Goal: Transaction & Acquisition: Purchase product/service

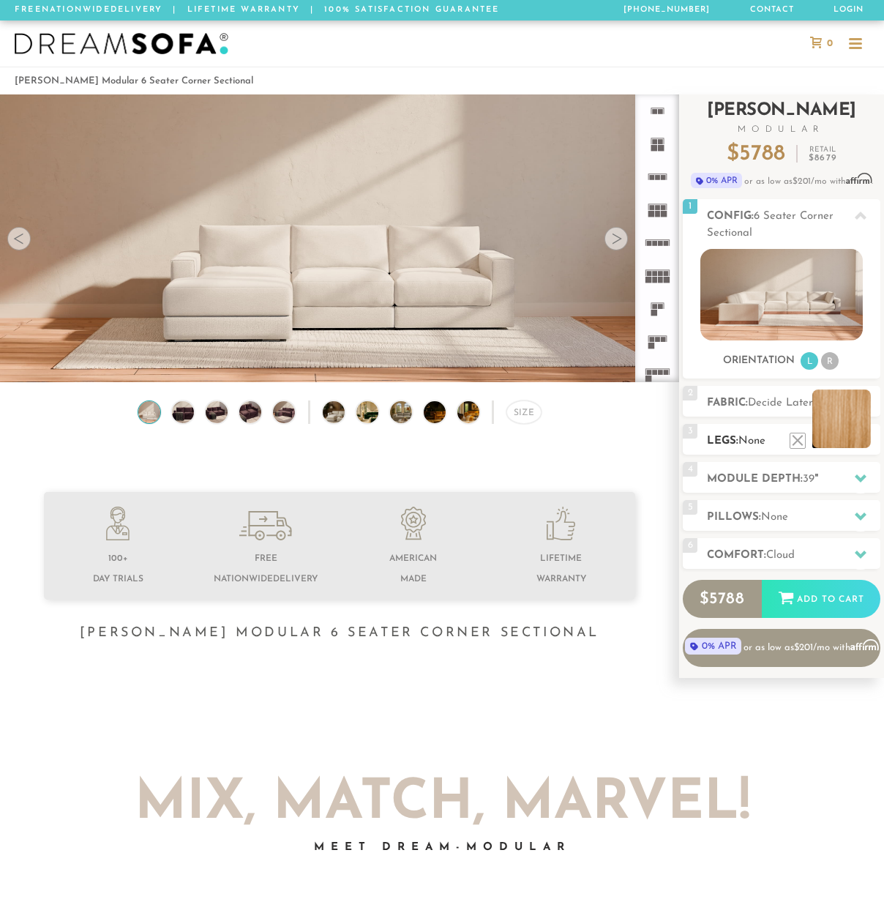
click at [863, 443] on li at bounding box center [841, 418] width 59 height 59
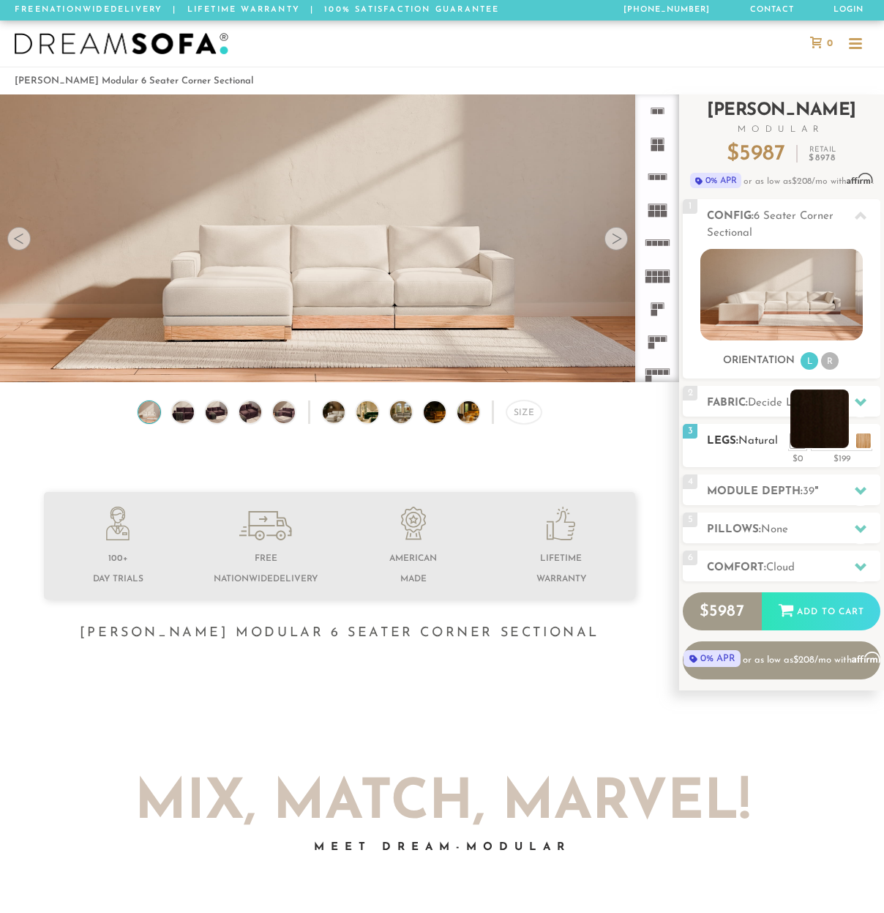
click at [840, 444] on li at bounding box center [819, 418] width 59 height 59
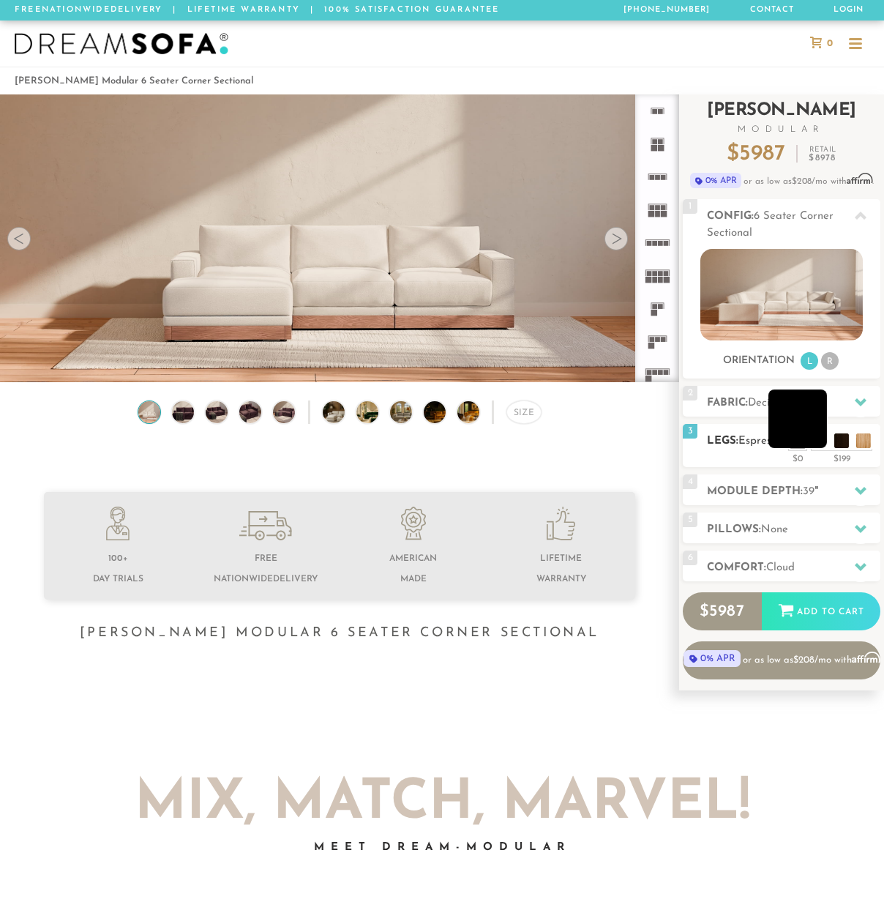
click at [817, 442] on li at bounding box center [797, 418] width 59 height 59
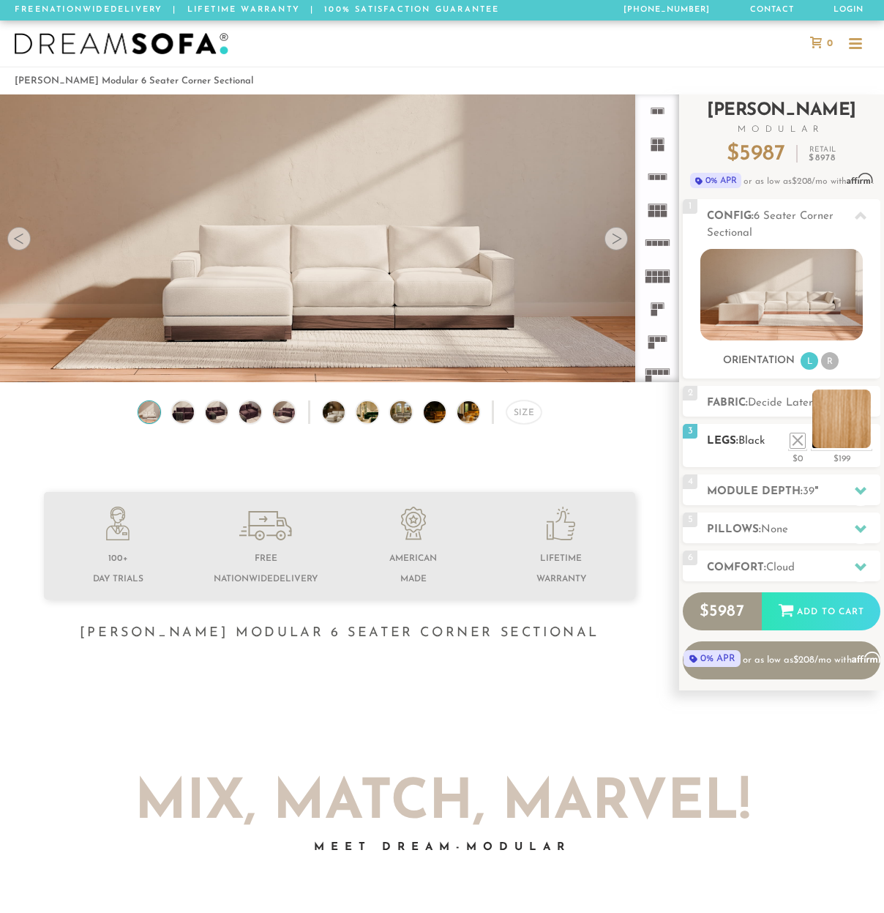
click at [862, 441] on li at bounding box center [841, 418] width 59 height 59
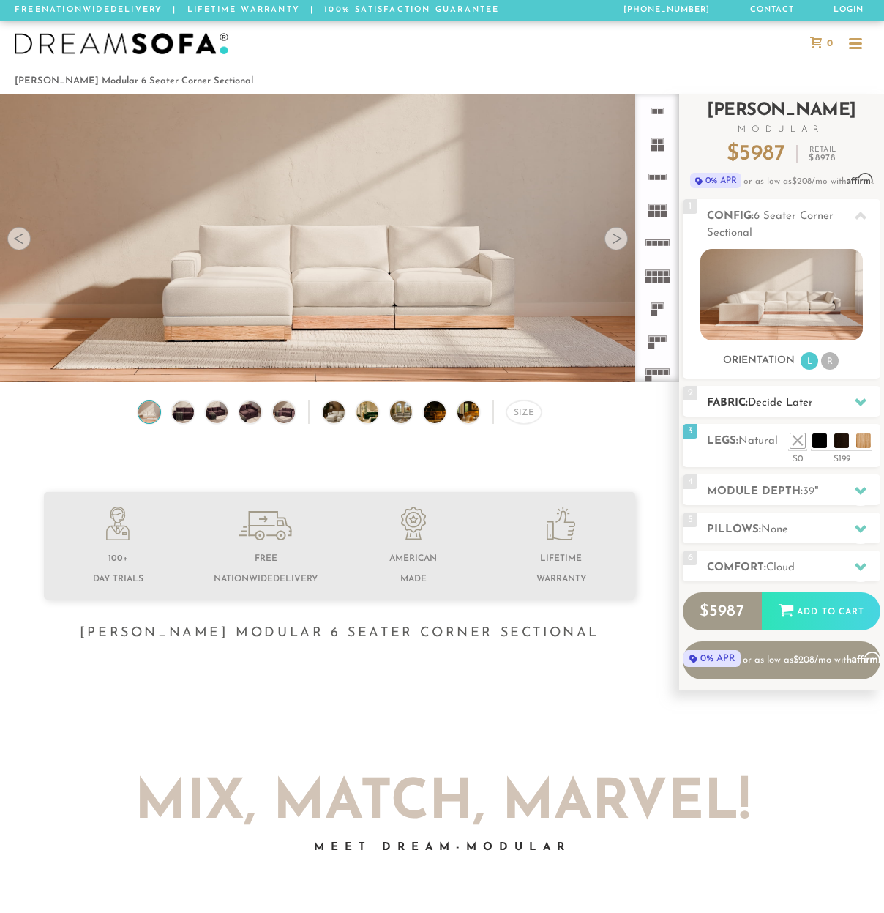
click at [856, 400] on icon at bounding box center [861, 402] width 12 height 8
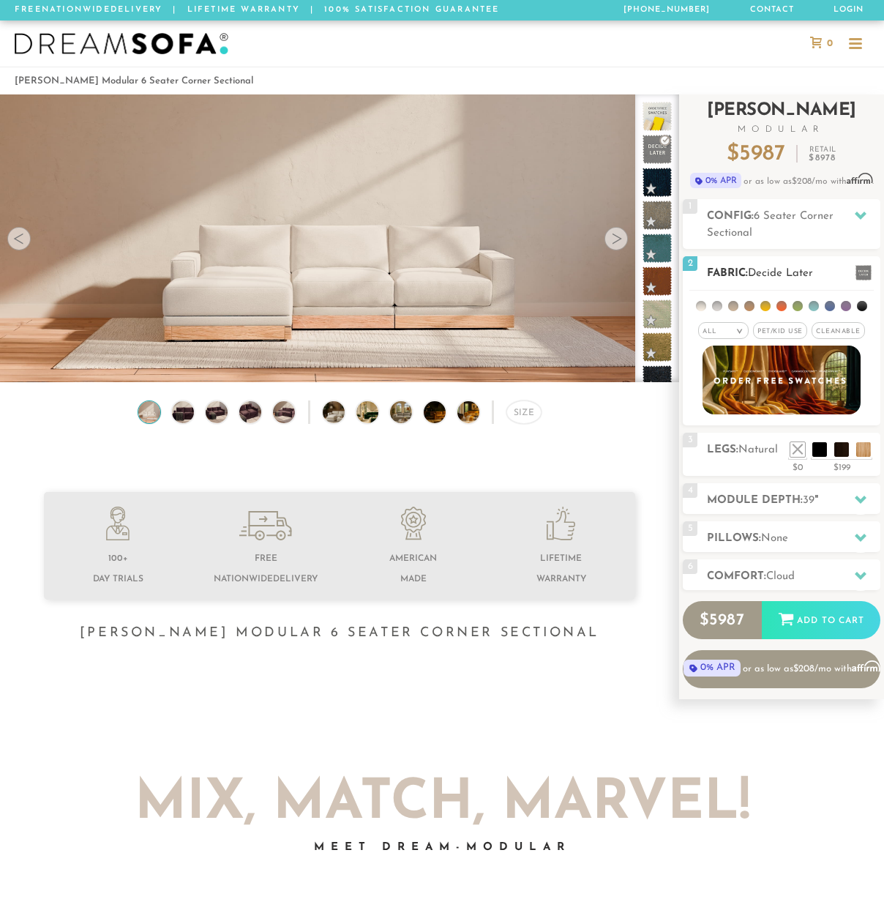
click at [860, 308] on li at bounding box center [862, 306] width 10 height 10
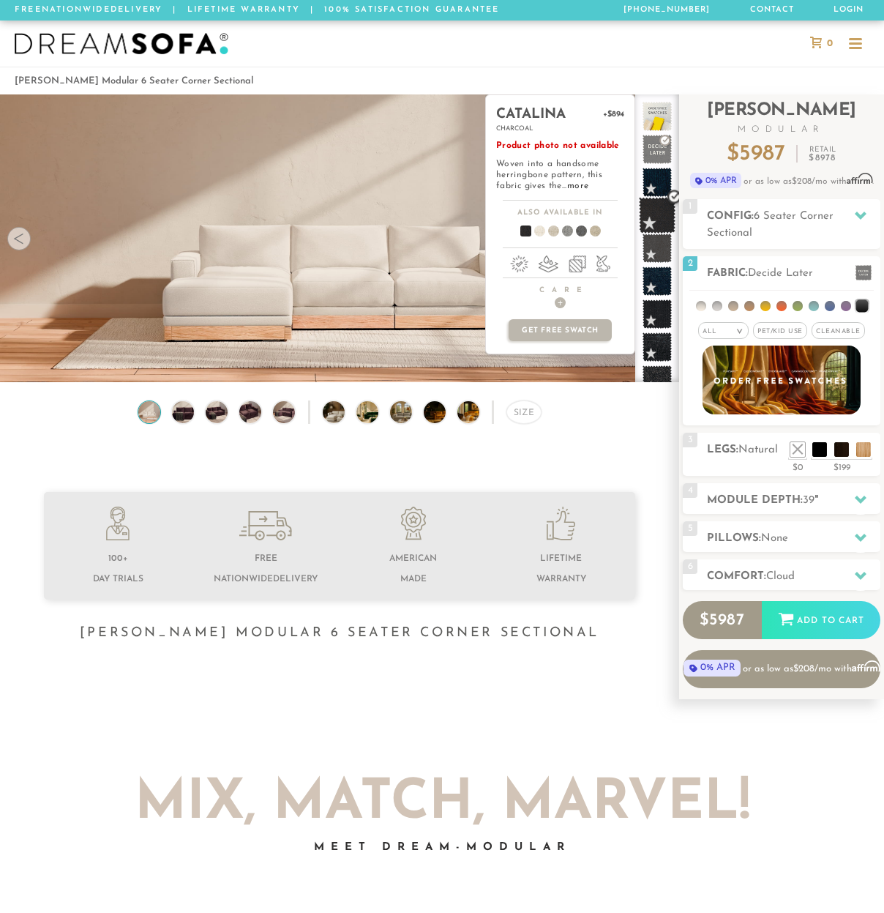
click at [653, 213] on span at bounding box center [657, 215] width 37 height 37
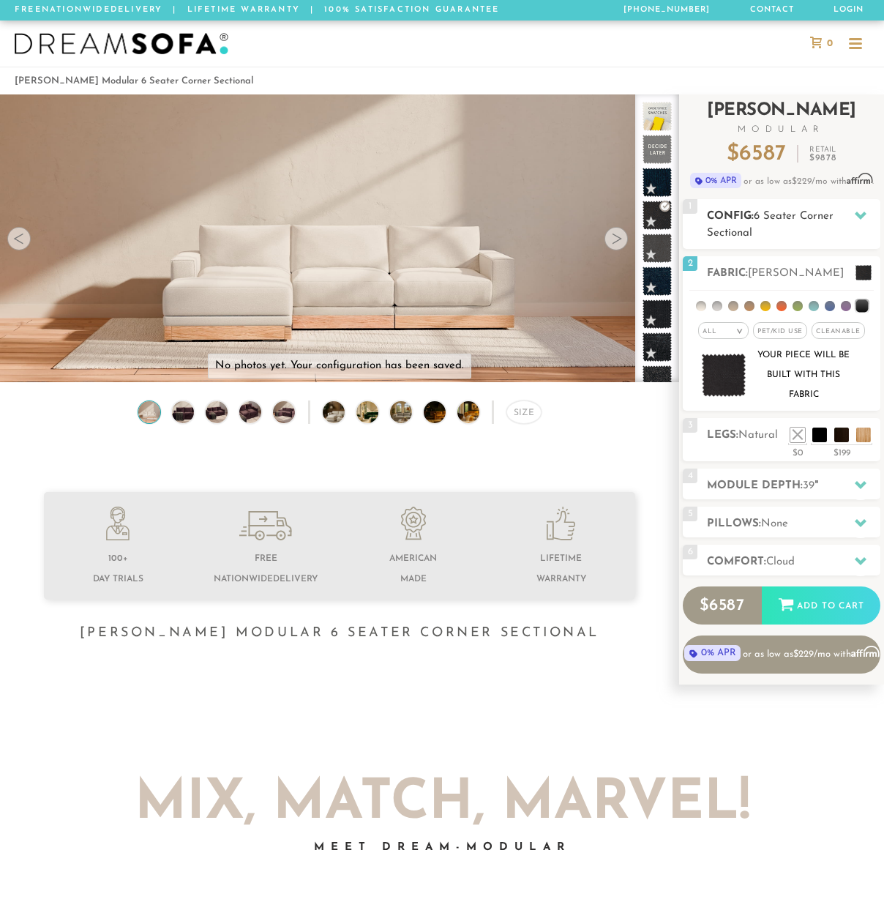
click at [866, 212] on div at bounding box center [860, 216] width 31 height 30
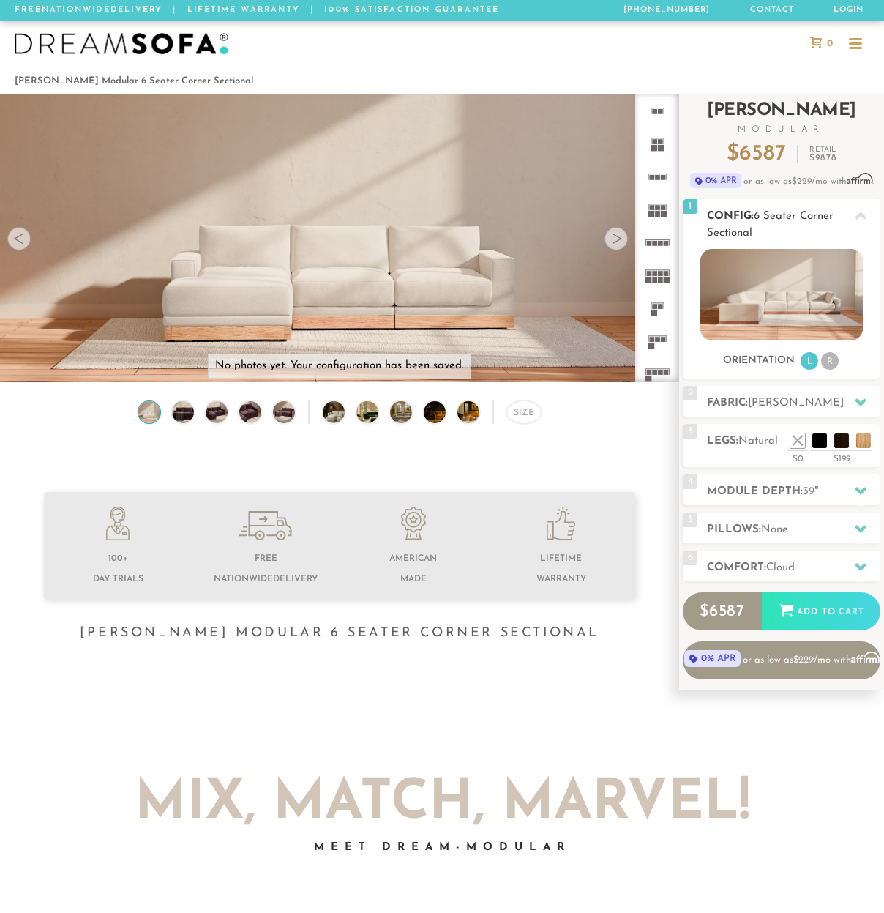
click at [866, 212] on div at bounding box center [860, 216] width 31 height 30
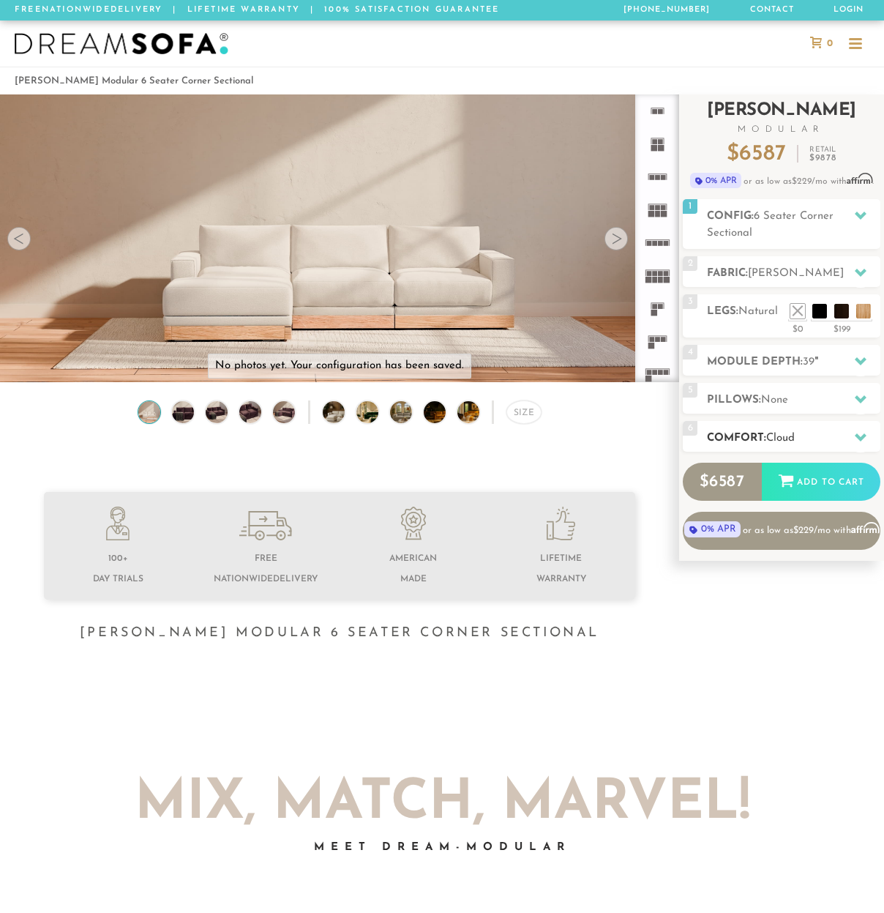
click at [863, 432] on icon at bounding box center [861, 437] width 12 height 12
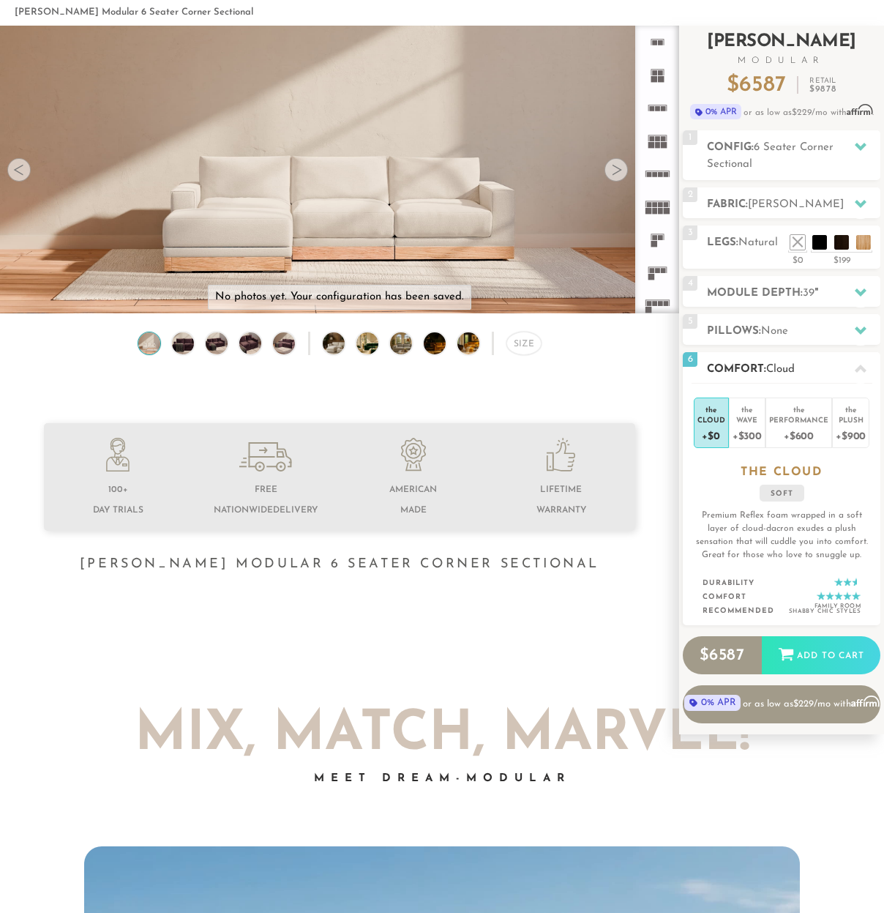
scroll to position [73, 0]
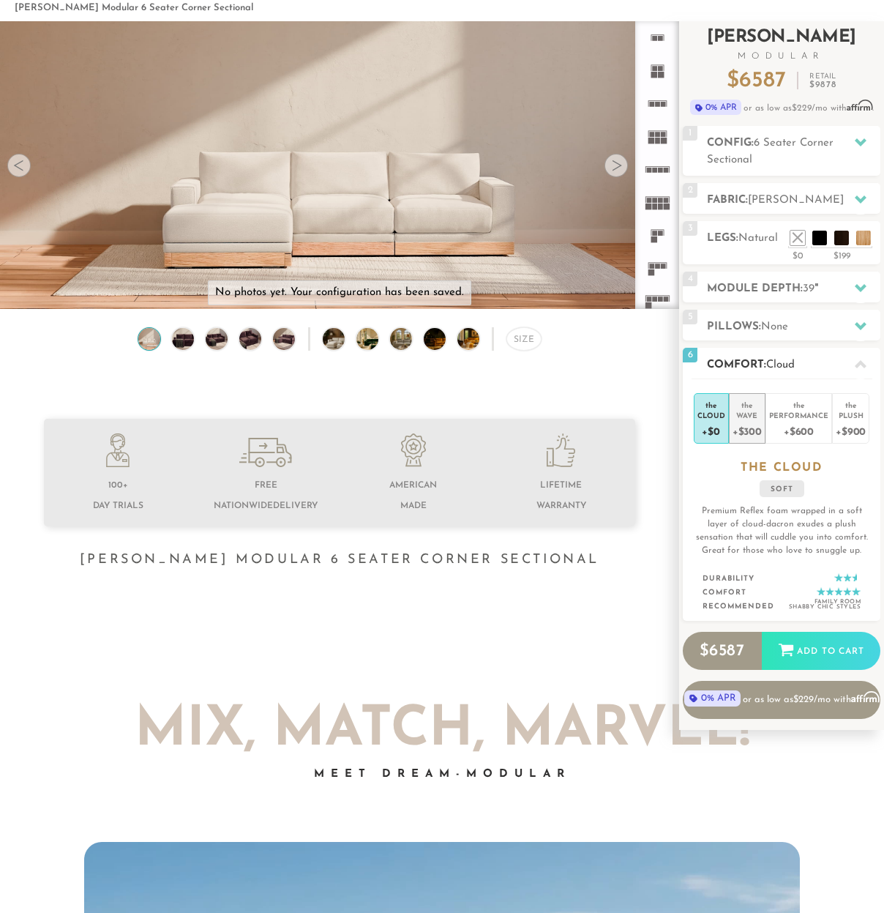
click at [743, 412] on div "Wave" at bounding box center [747, 415] width 29 height 10
click at [794, 419] on div "Performance" at bounding box center [798, 415] width 59 height 10
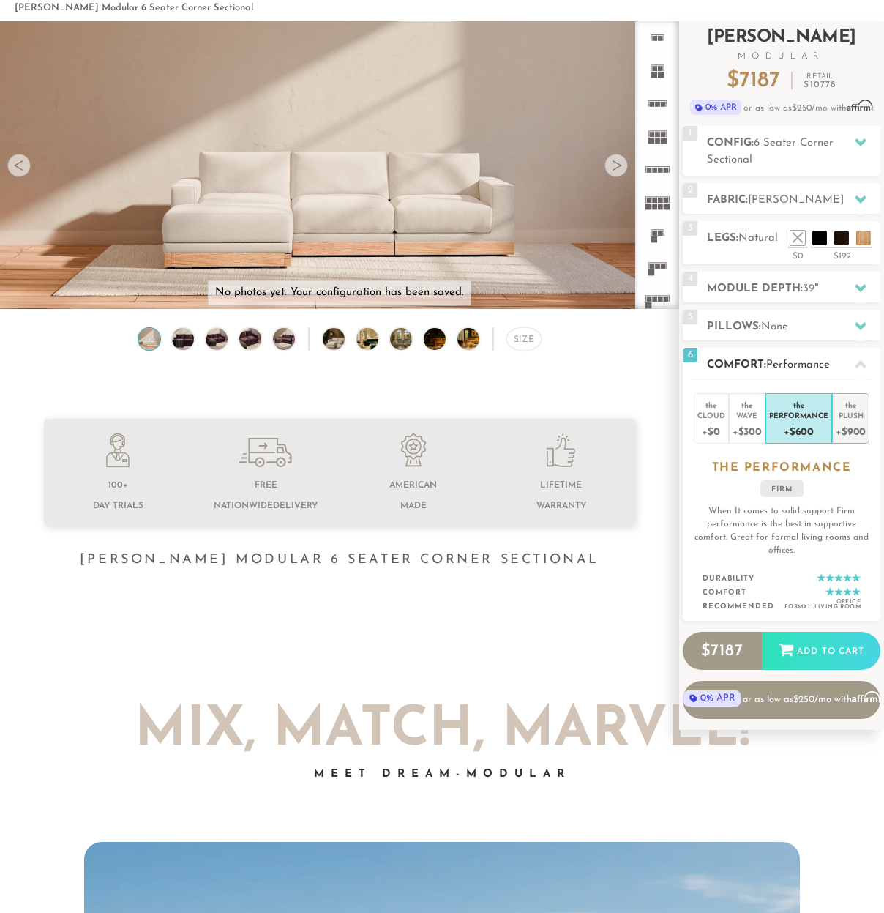
click at [854, 416] on div "Plush" at bounding box center [851, 415] width 30 height 10
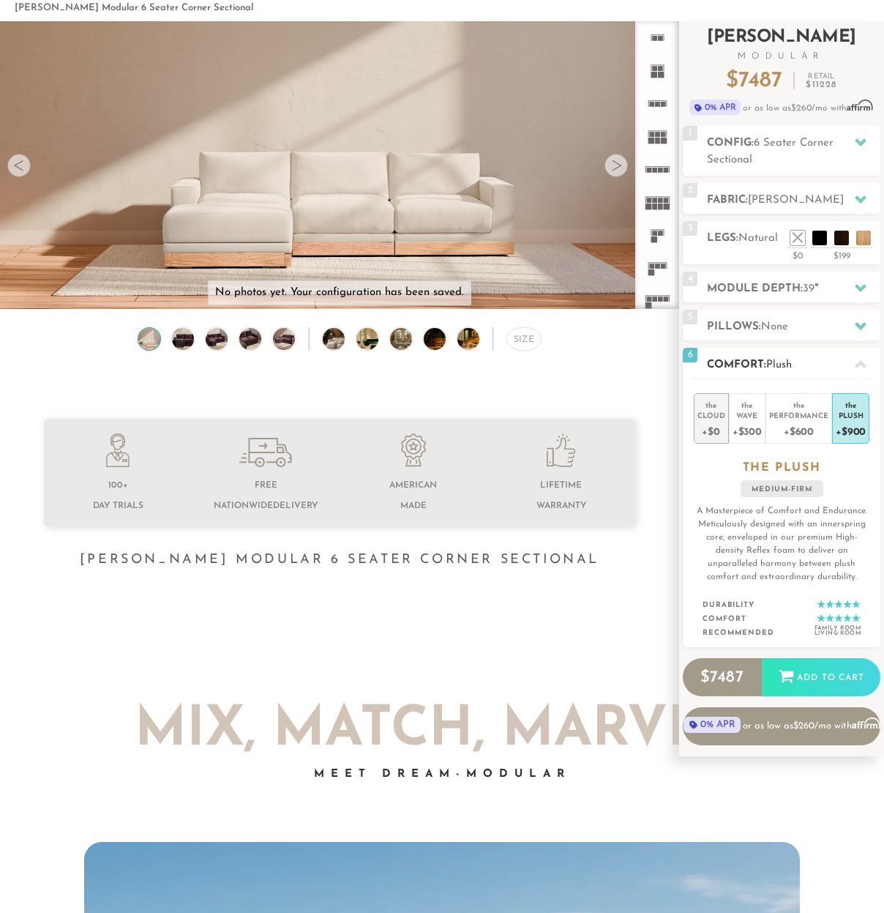
click at [710, 419] on div "Cloud" at bounding box center [711, 415] width 28 height 10
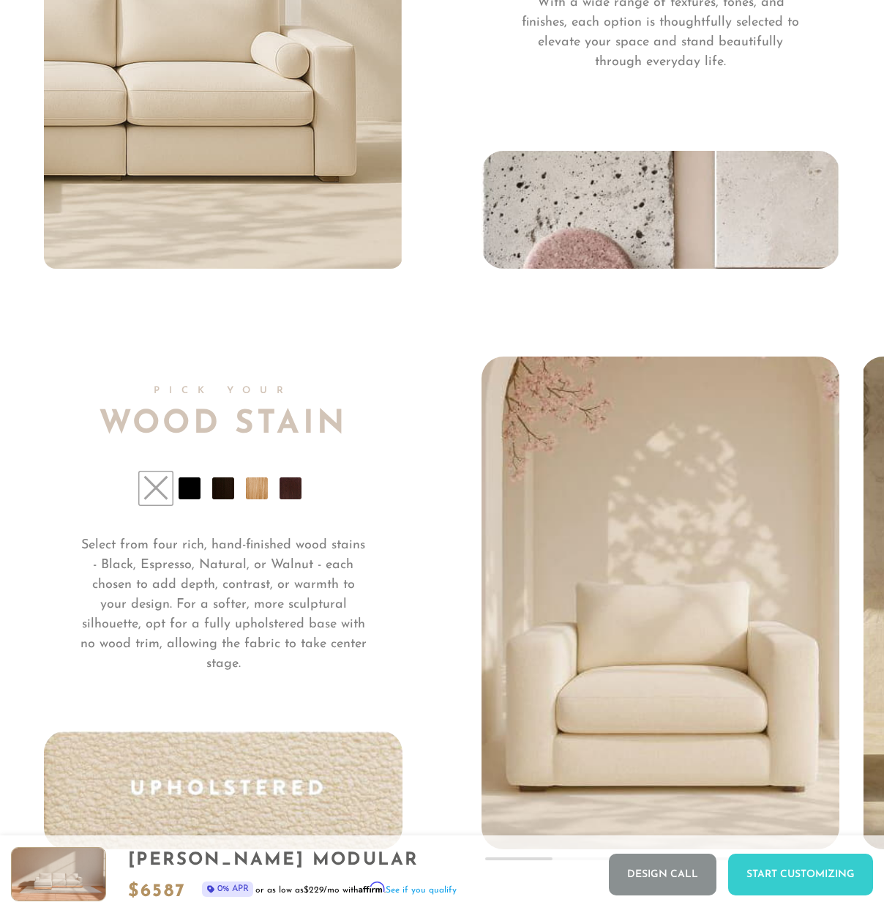
scroll to position [10096, 0]
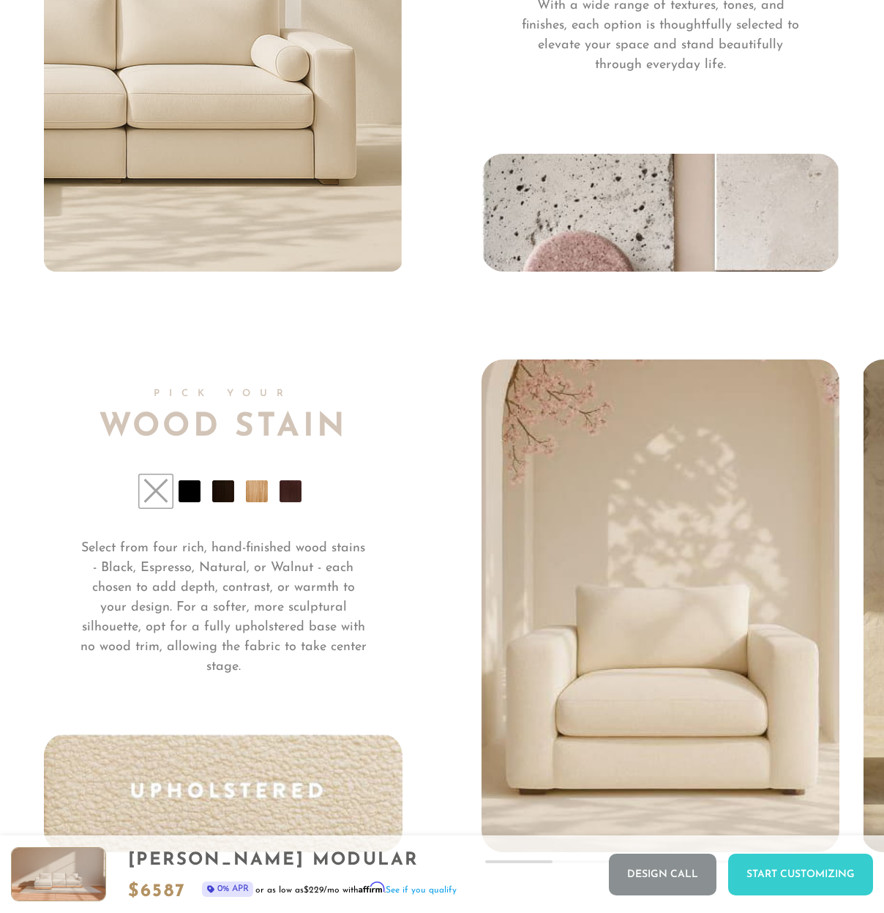
click at [256, 502] on li at bounding box center [257, 491] width 22 height 22
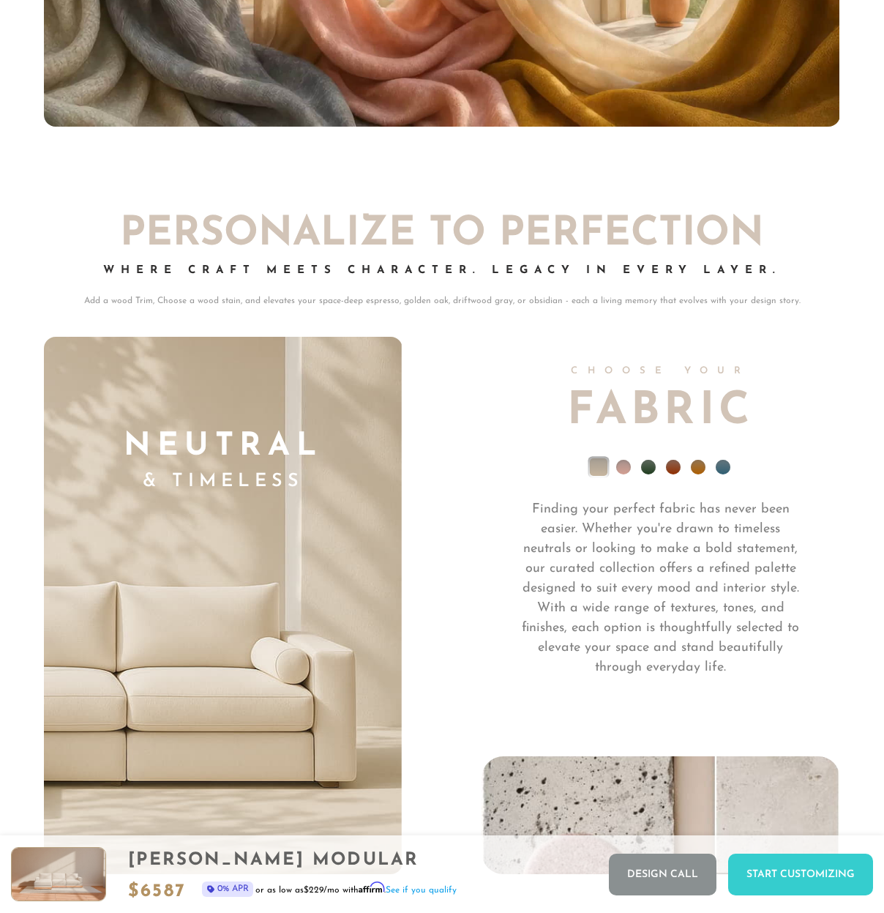
scroll to position [9493, 0]
click at [698, 471] on li at bounding box center [698, 467] width 15 height 15
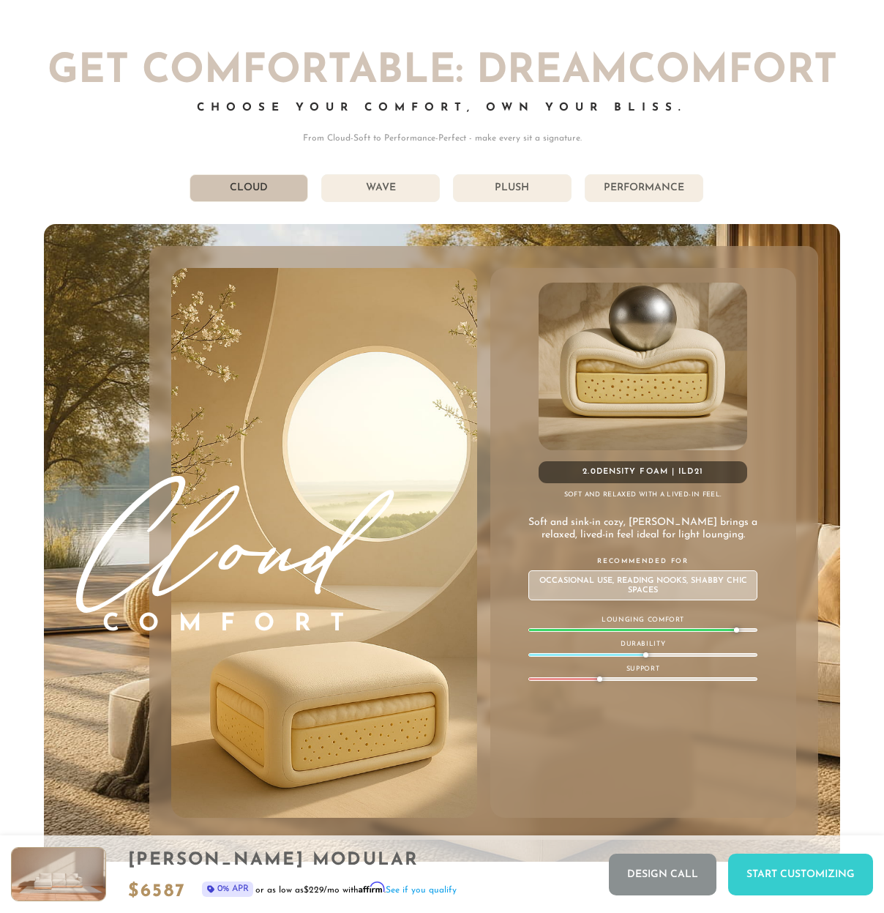
scroll to position [7240, 0]
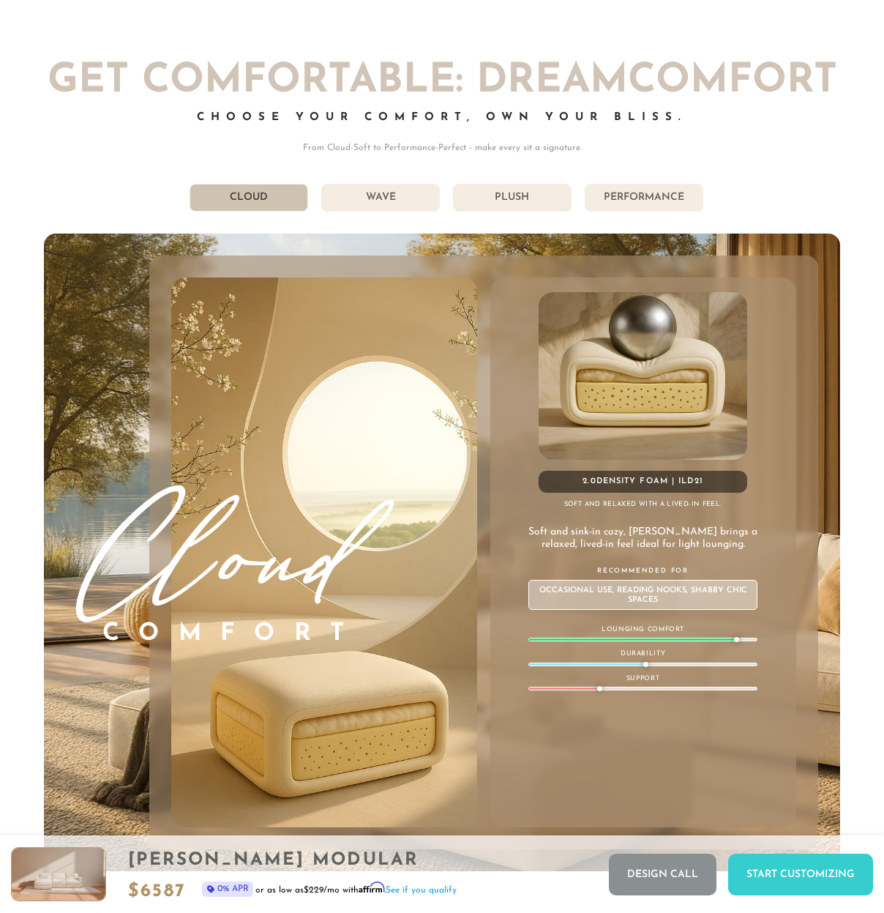
click at [375, 203] on li "Wave" at bounding box center [380, 198] width 119 height 28
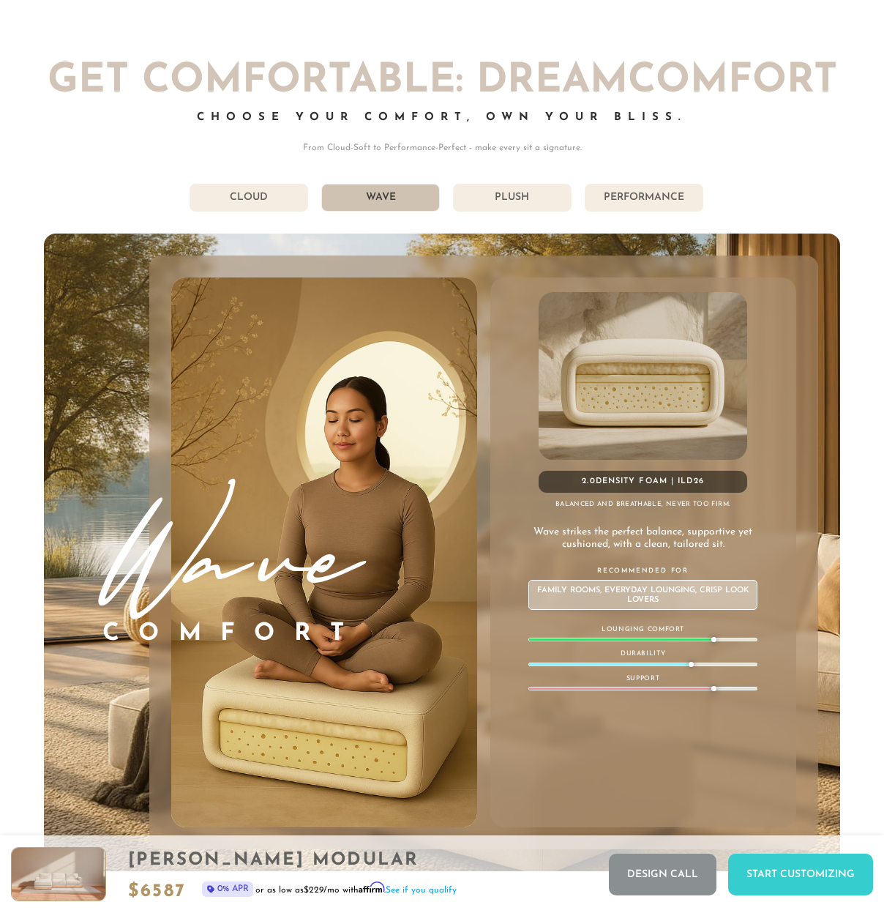
click at [237, 207] on li "Cloud" at bounding box center [249, 198] width 119 height 28
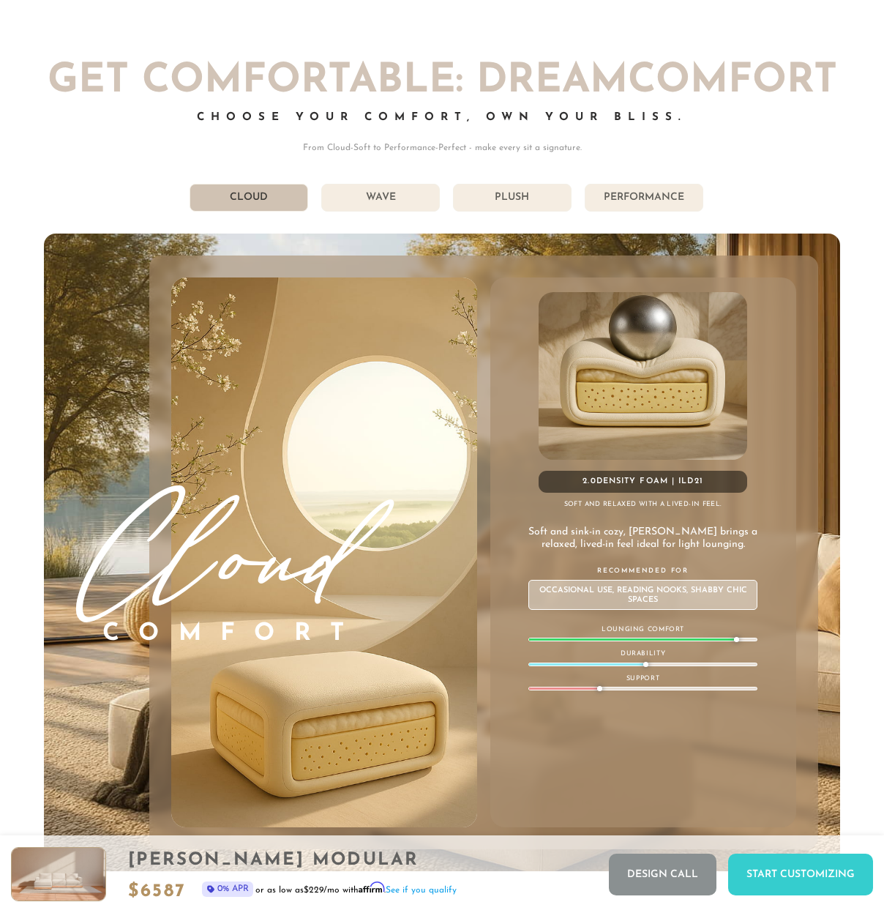
click at [389, 218] on div "Get Comfortable: DreamComfort Choose Your Comfort, Own Your Bliss. From Cloud-S…" at bounding box center [441, 466] width 795 height 810
click at [389, 205] on li "Wave" at bounding box center [380, 198] width 119 height 28
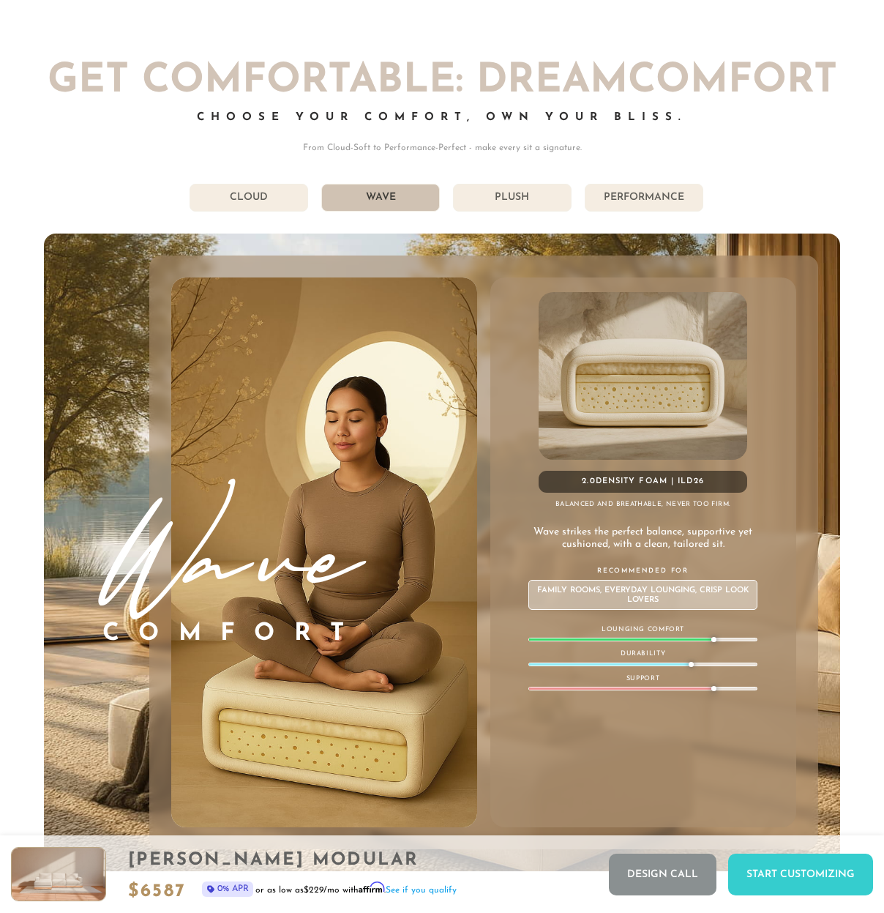
click at [503, 206] on li "Plush" at bounding box center [512, 198] width 119 height 28
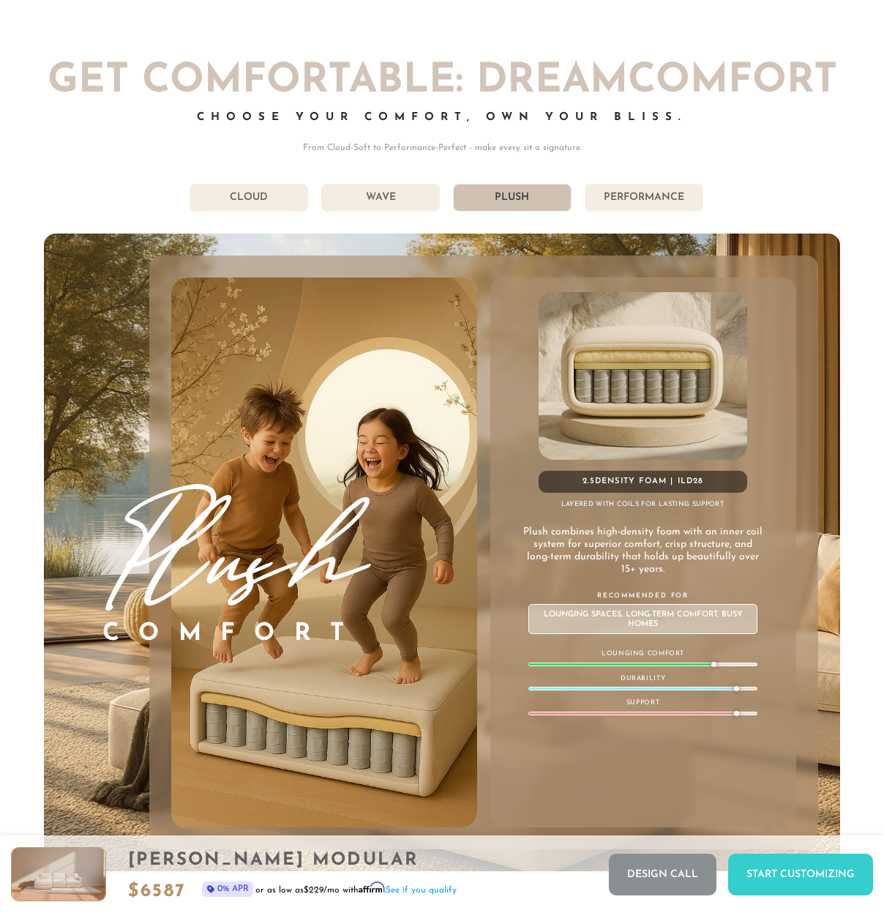
click at [615, 202] on li "Performance" at bounding box center [644, 198] width 119 height 28
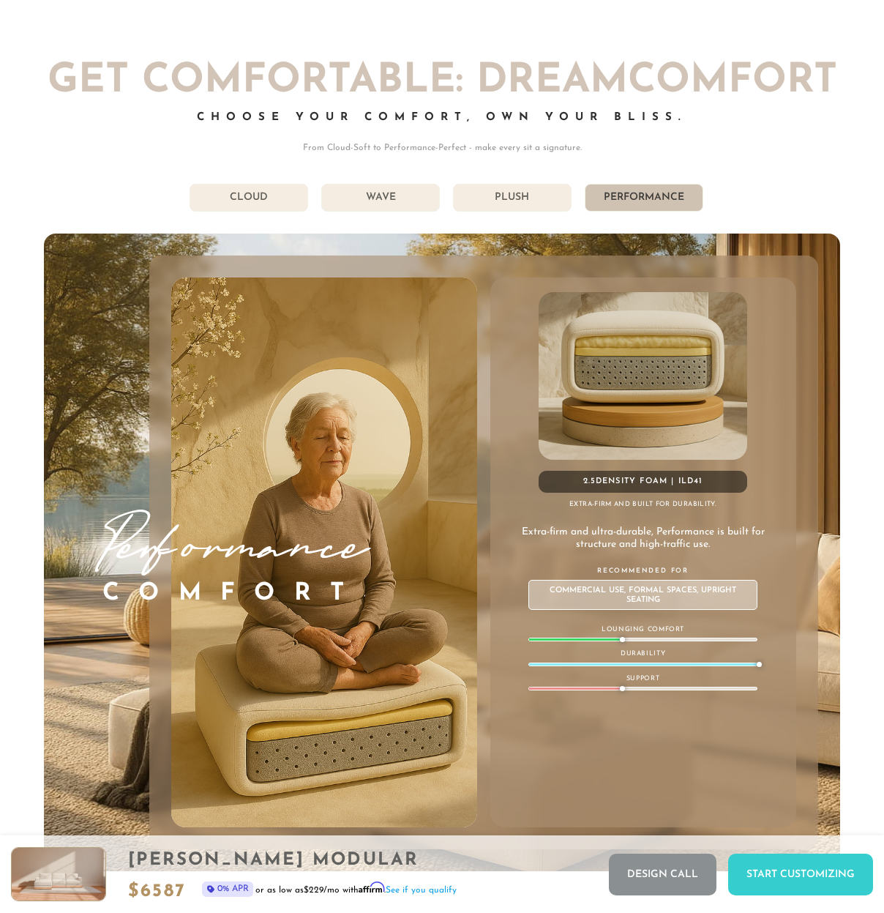
click at [527, 207] on li "Plush" at bounding box center [512, 198] width 119 height 28
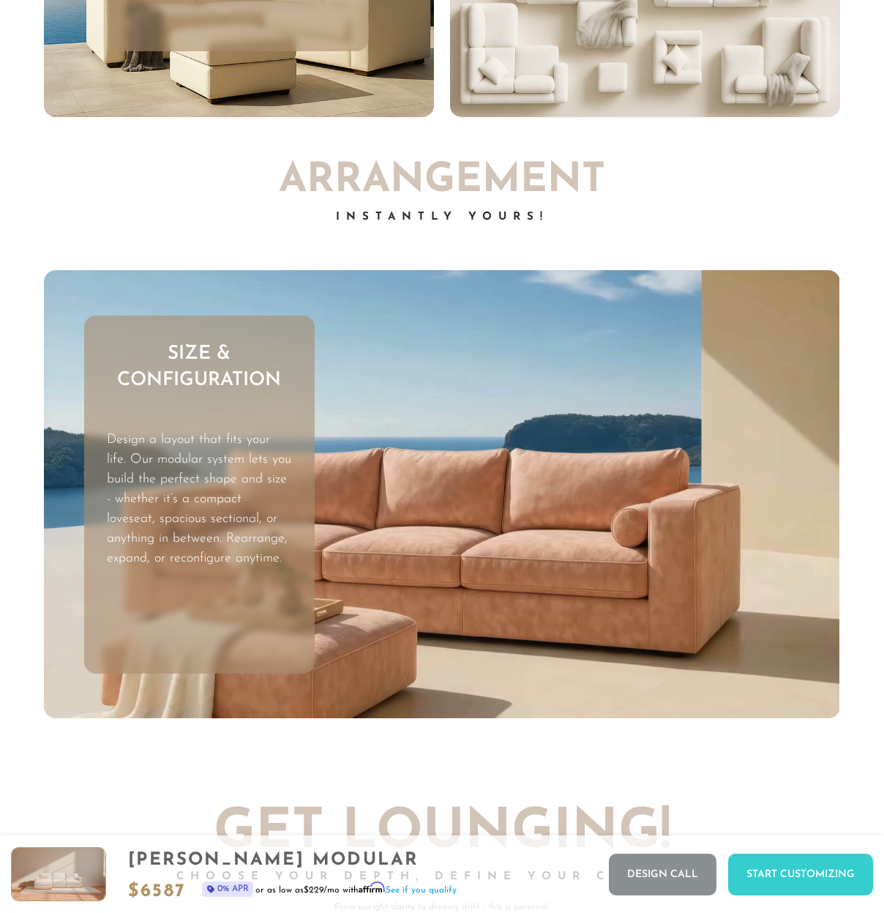
scroll to position [3462, 0]
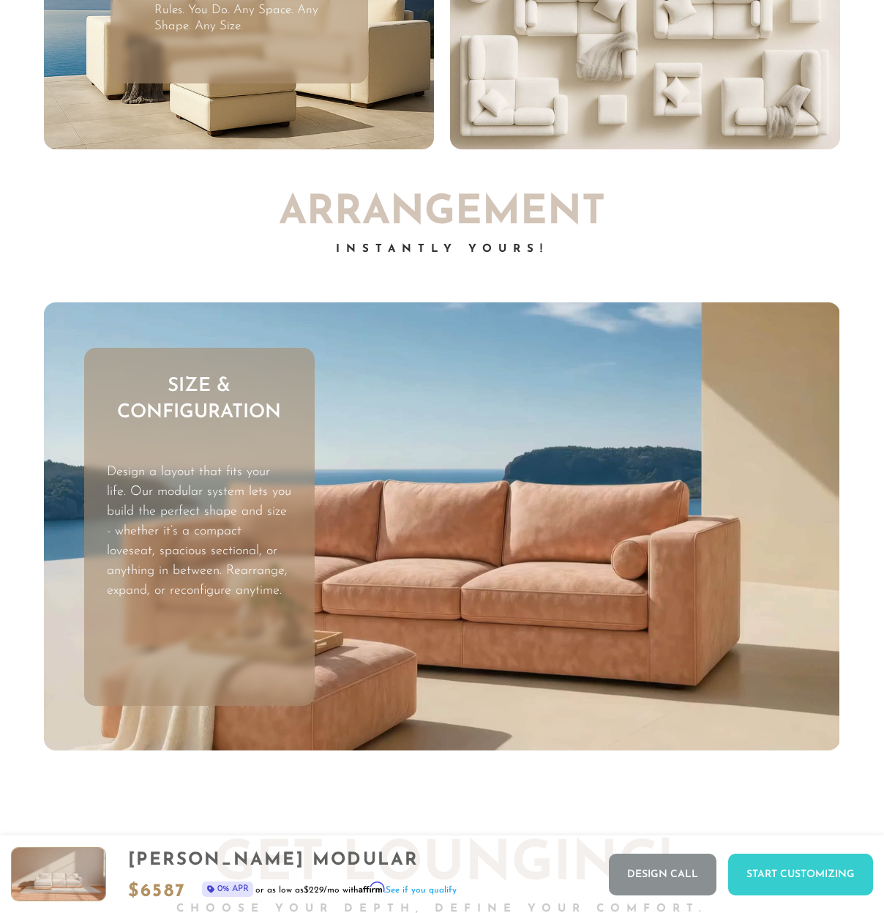
click at [769, 520] on video "Your browser does not support HTML5 video." at bounding box center [441, 526] width 795 height 448
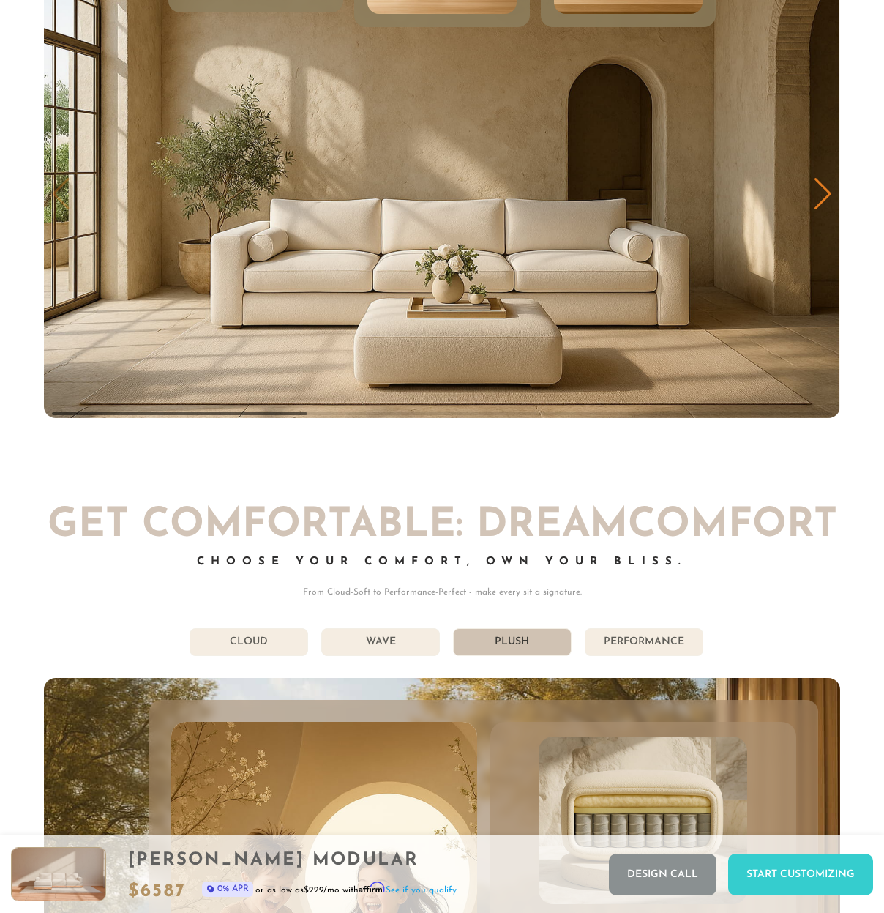
scroll to position [6794, 0]
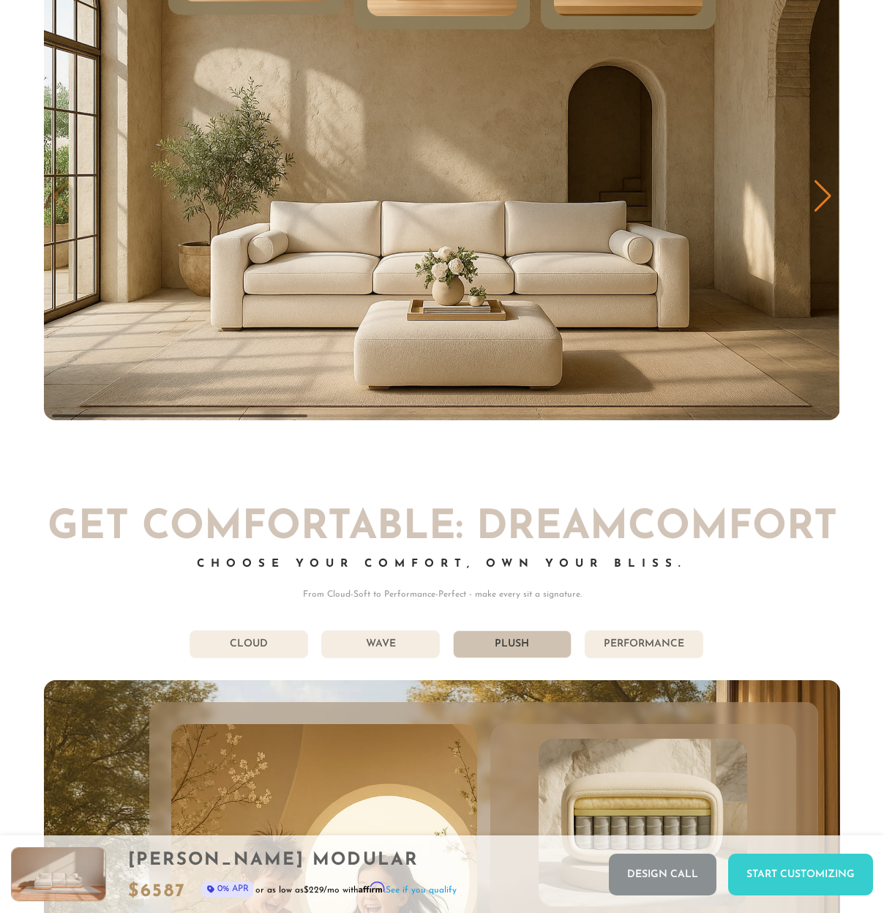
click at [815, 205] on div at bounding box center [441, 196] width 795 height 447
click at [825, 203] on div "Next slide" at bounding box center [823, 196] width 20 height 32
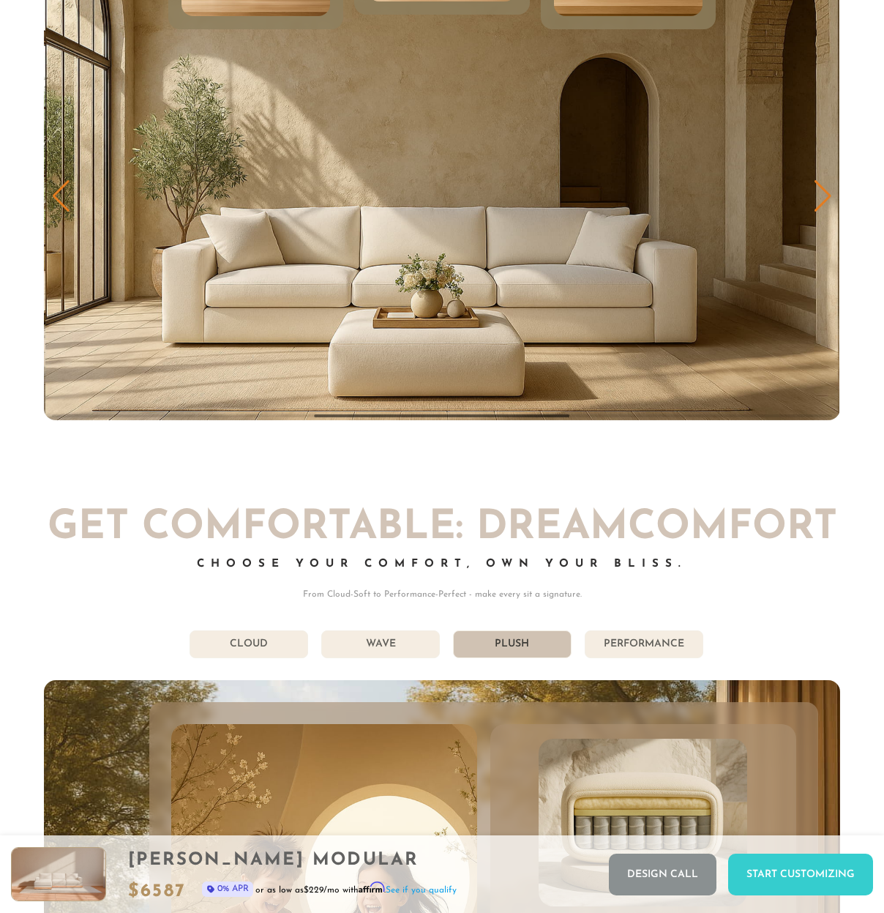
click at [825, 203] on div "Next slide" at bounding box center [823, 196] width 20 height 32
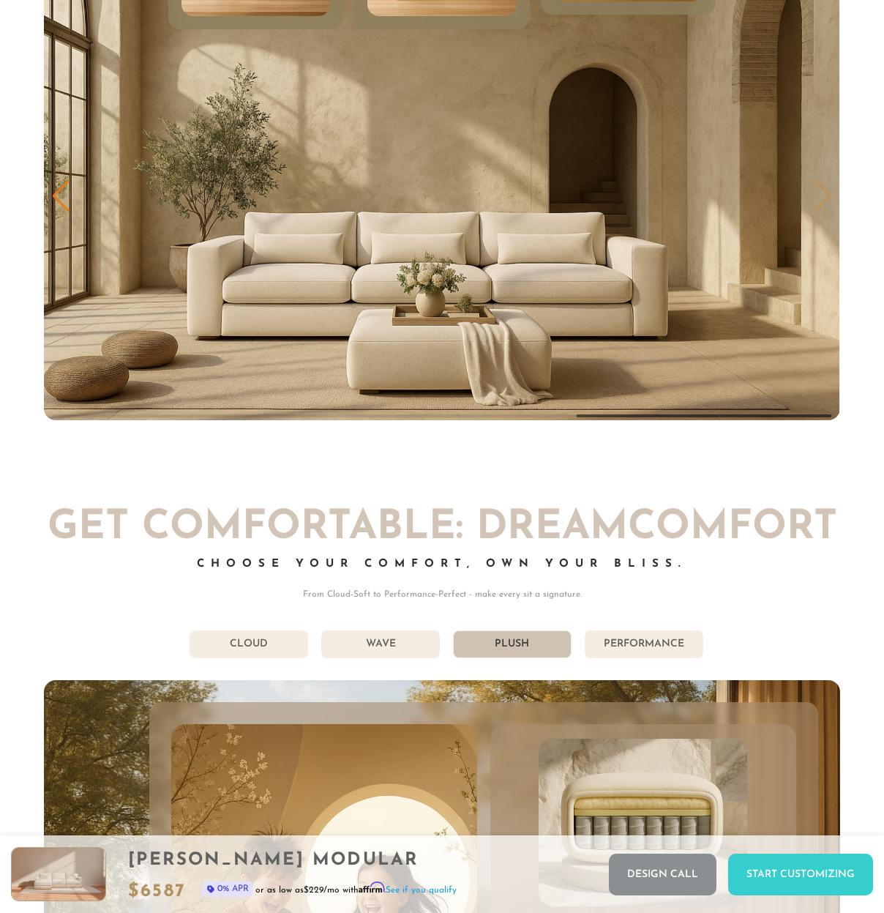
click at [825, 203] on img "3 / 3" at bounding box center [441, 196] width 795 height 447
click at [57, 201] on div "Previous slide" at bounding box center [61, 196] width 20 height 32
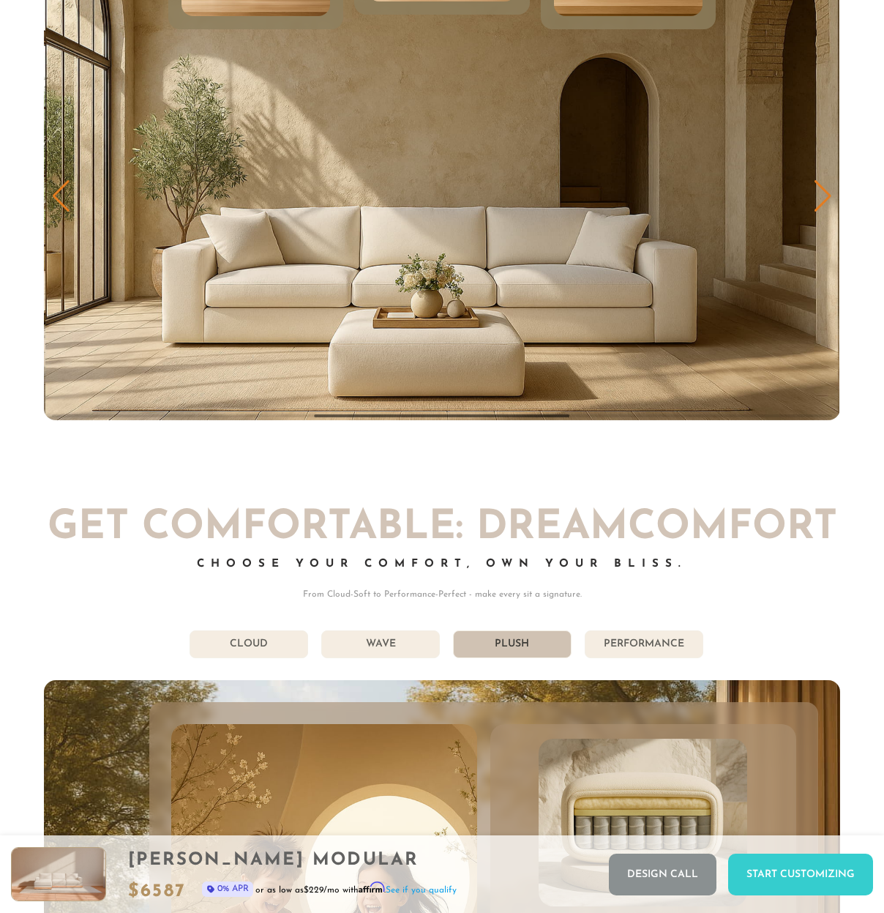
click at [57, 201] on div "Previous slide" at bounding box center [61, 196] width 20 height 32
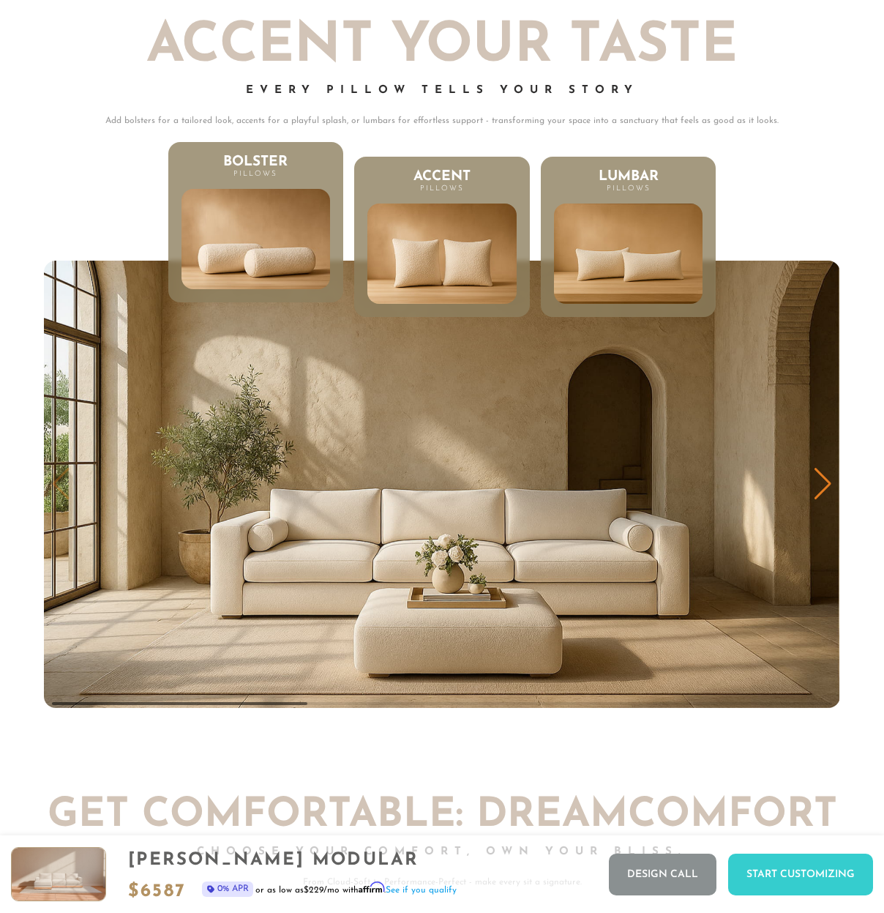
scroll to position [6450, 0]
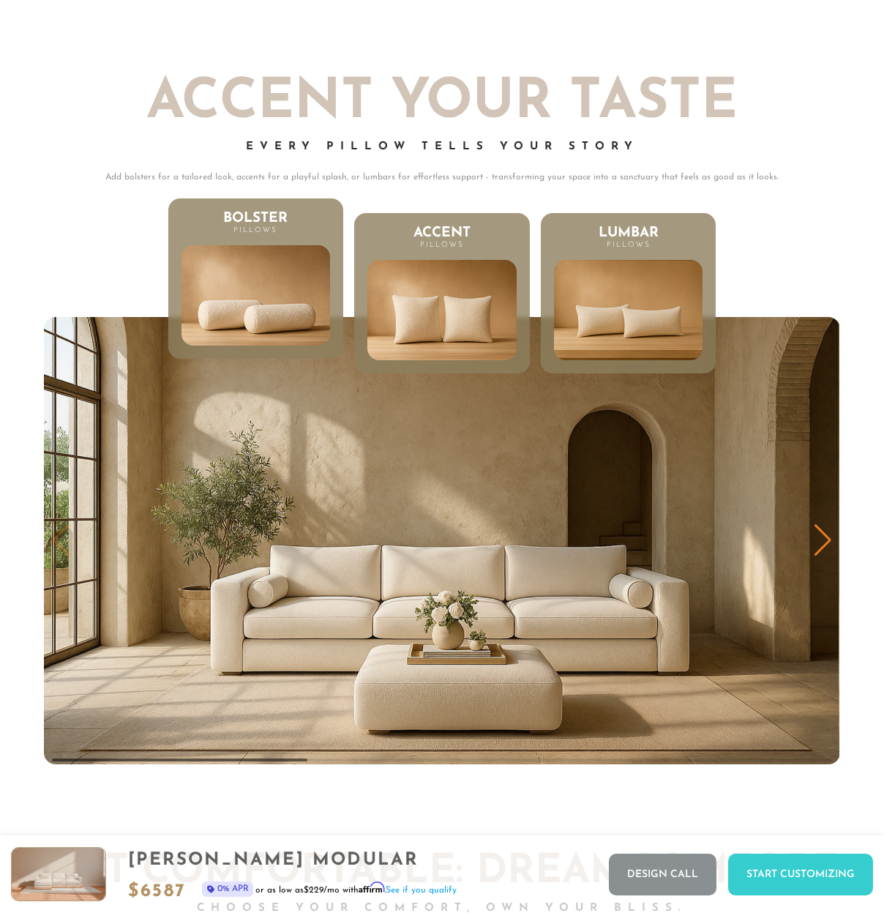
click at [827, 547] on div "Next slide" at bounding box center [823, 540] width 20 height 32
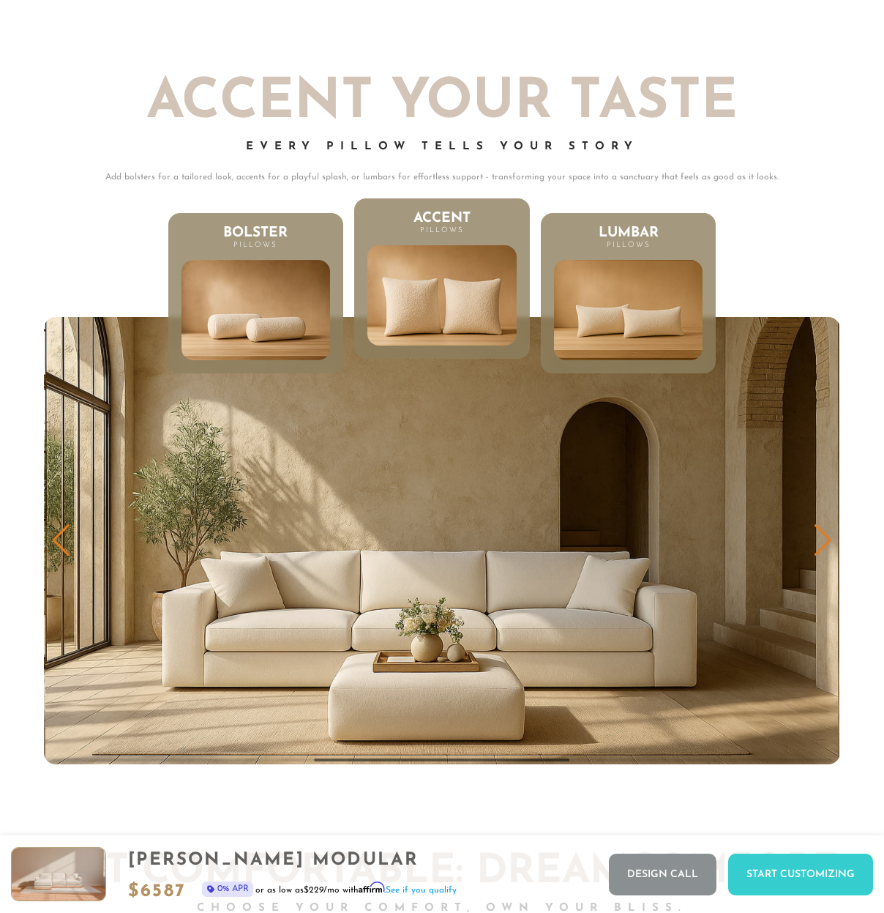
click at [827, 547] on div "Next slide" at bounding box center [823, 540] width 20 height 32
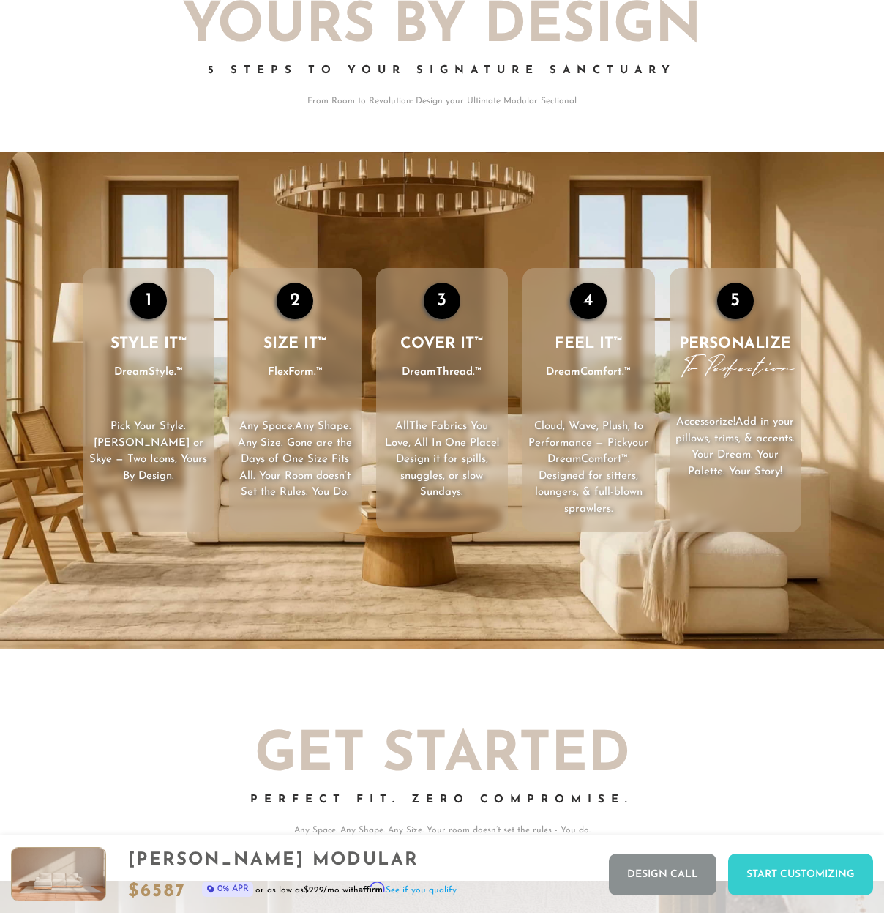
scroll to position [0, 0]
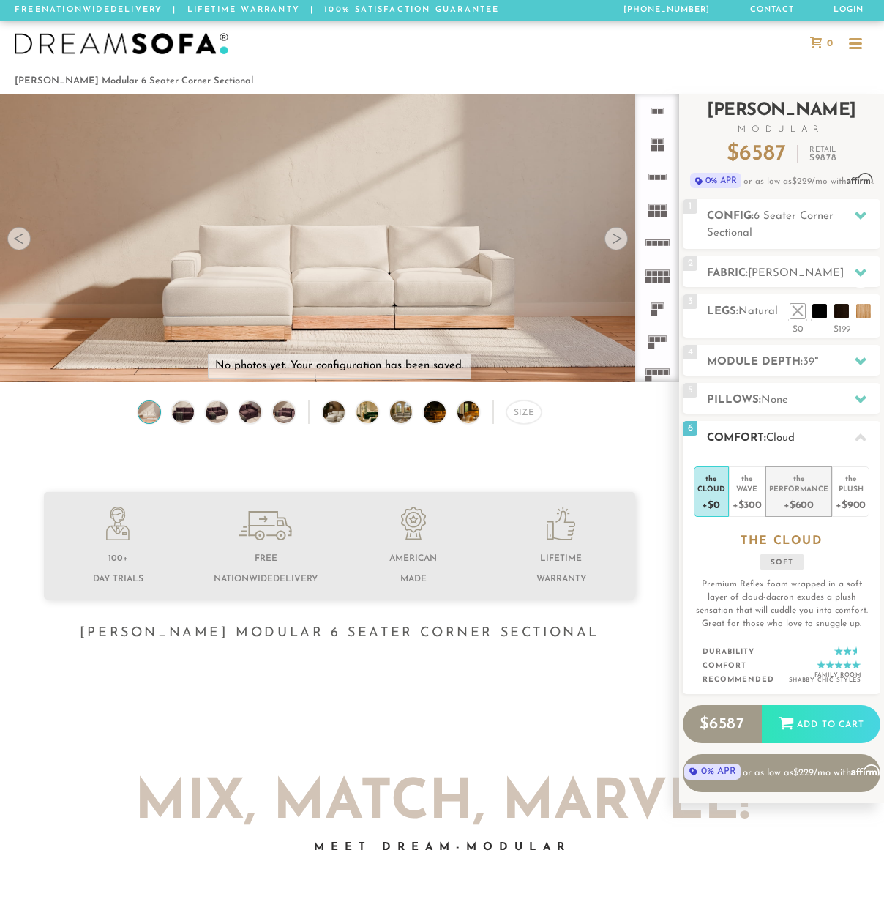
click at [807, 493] on div "+$600" at bounding box center [798, 503] width 59 height 21
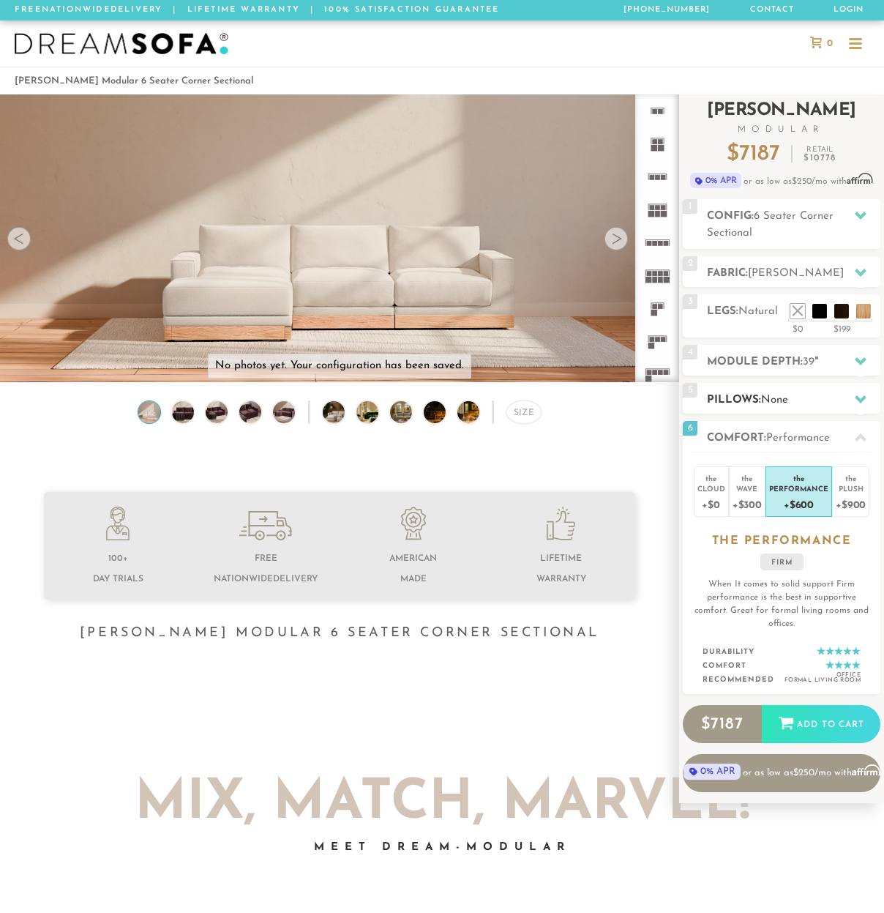
click at [858, 393] on icon at bounding box center [861, 399] width 12 height 12
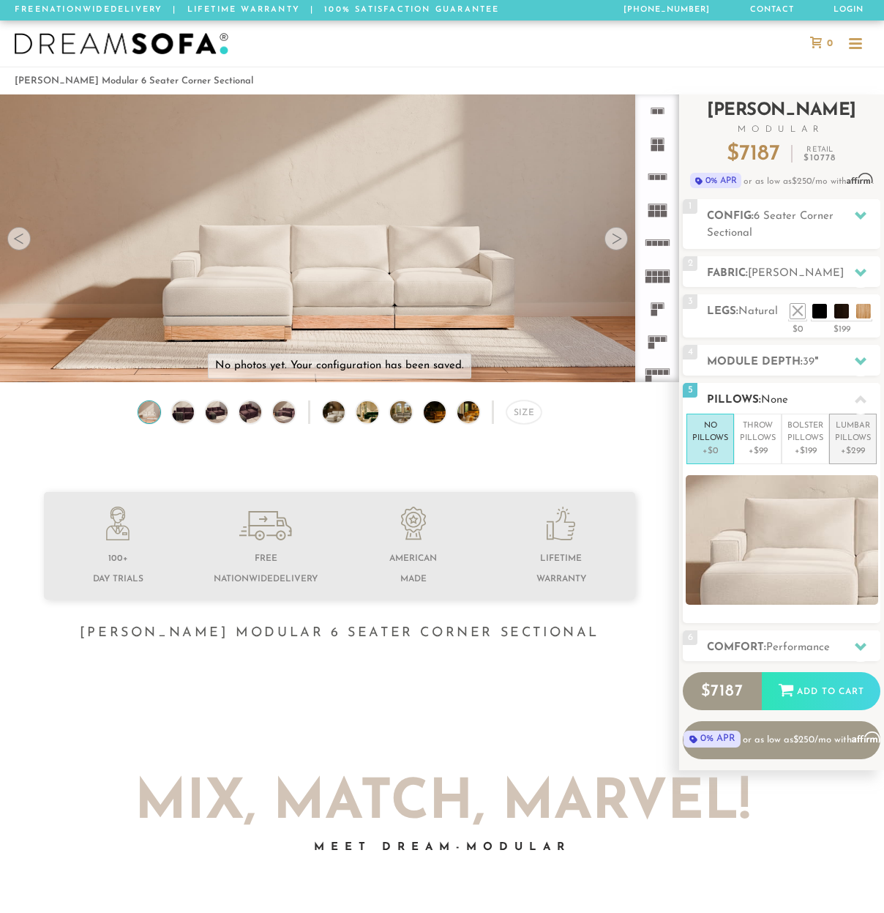
click at [852, 437] on p "Lumbar Pillows" at bounding box center [853, 432] width 36 height 24
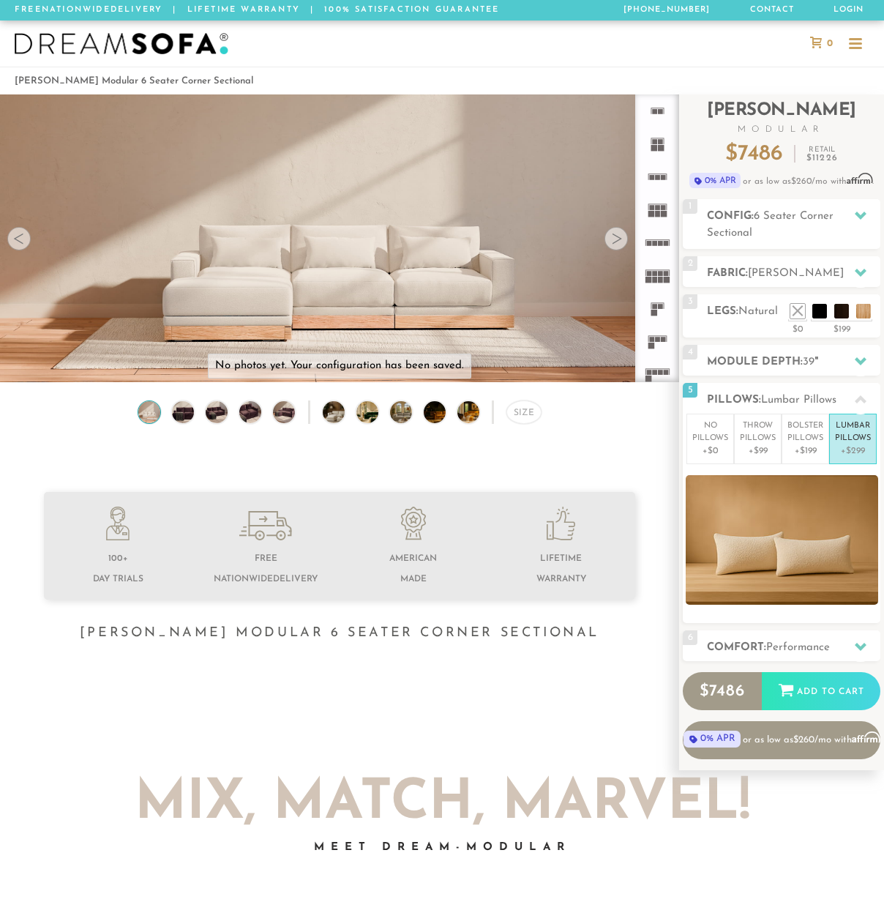
click at [618, 239] on div at bounding box center [615, 238] width 23 height 23
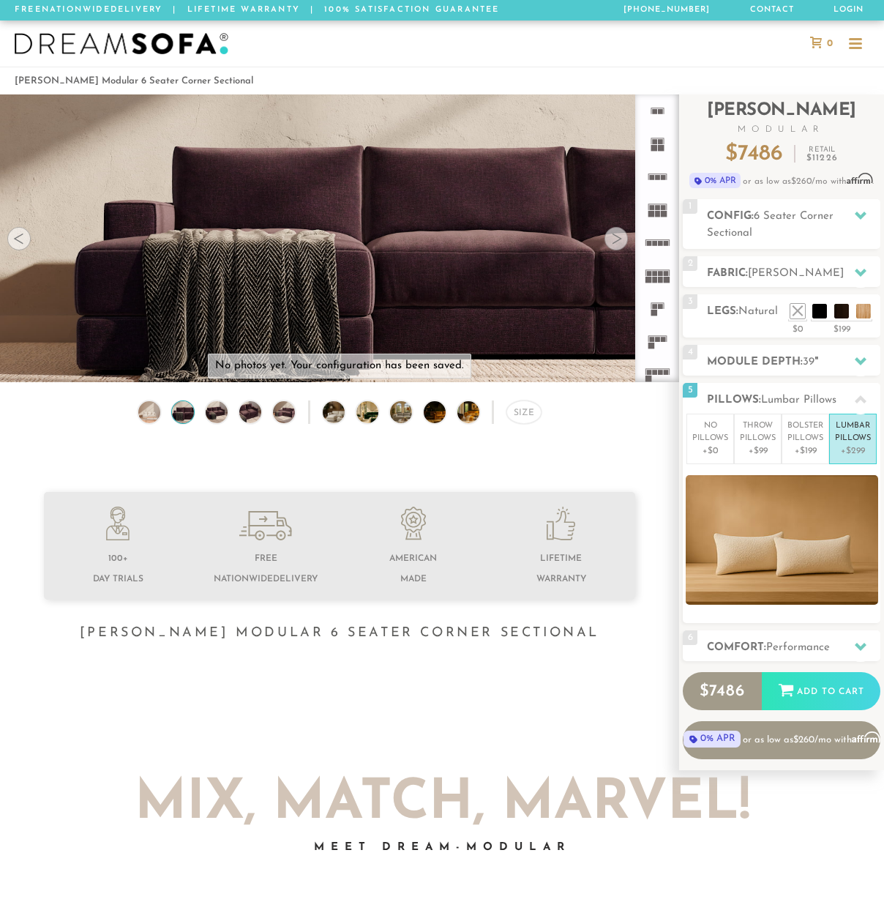
click at [19, 243] on div at bounding box center [18, 238] width 23 height 23
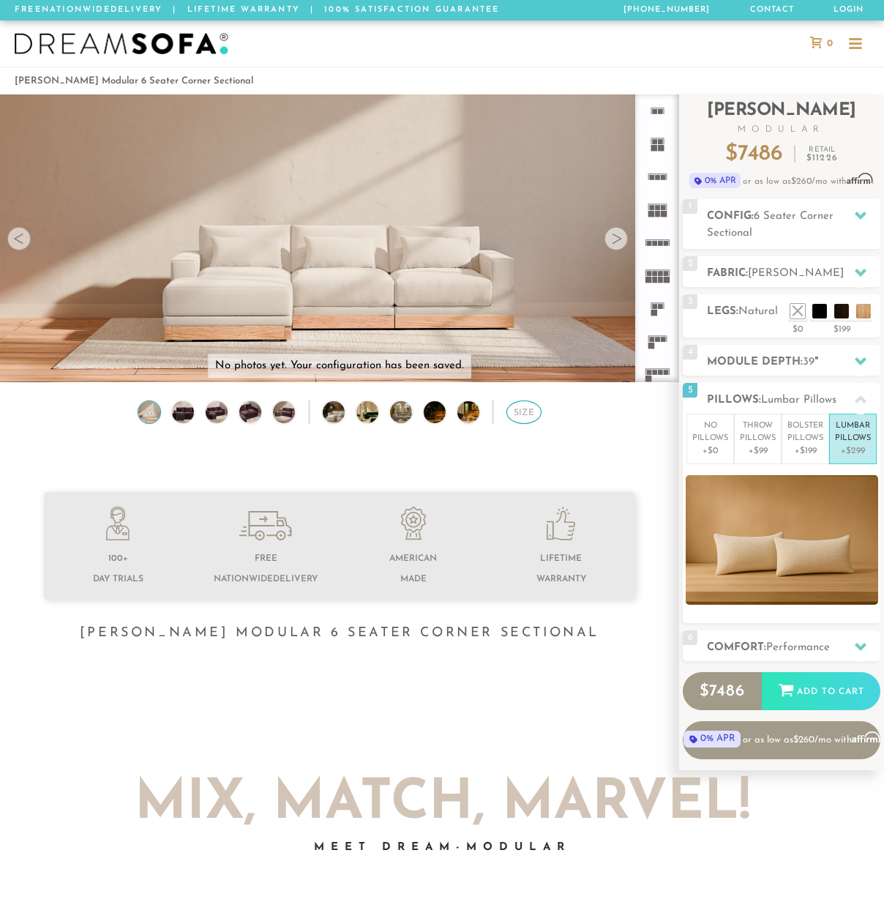
click at [523, 413] on div "Size" at bounding box center [523, 411] width 35 height 23
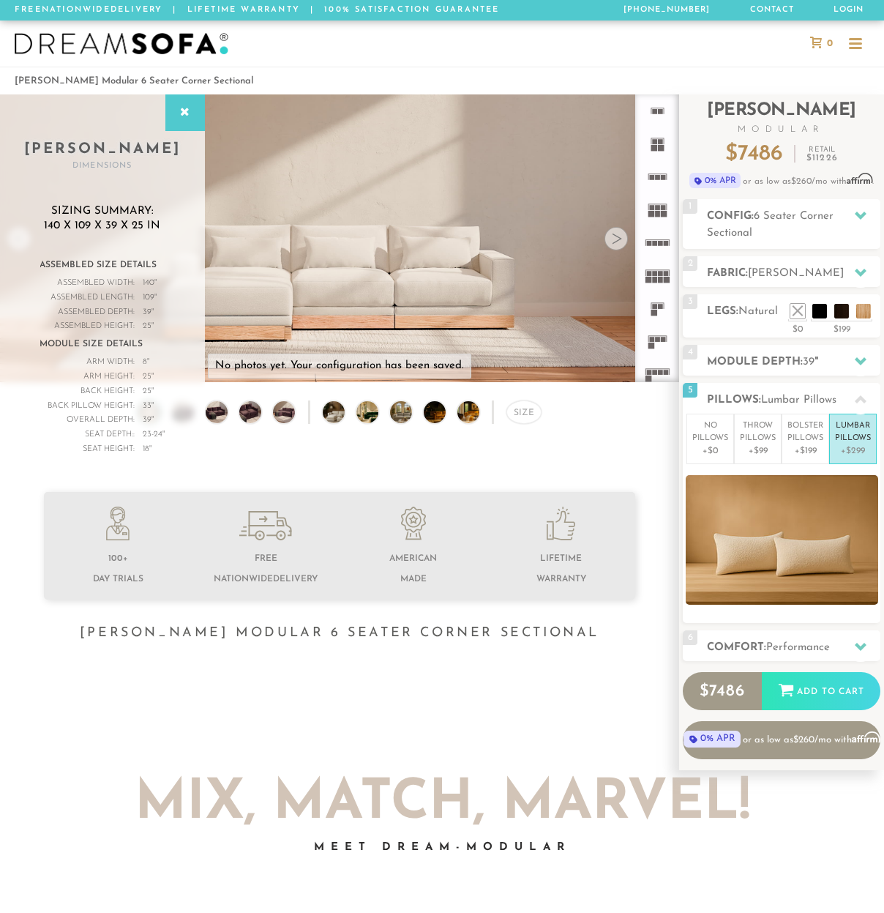
scroll to position [15664, 873]
